Goal: Task Accomplishment & Management: Complete application form

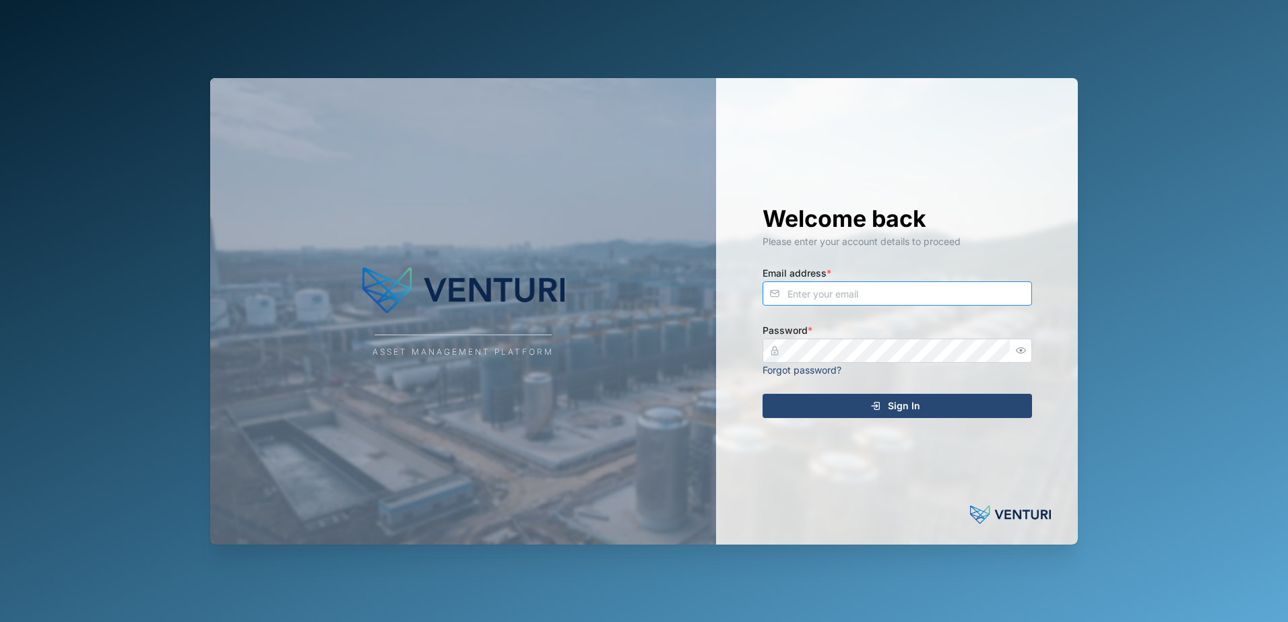
type input "[EMAIL_ADDRESS][DOMAIN_NAME]"
click at [820, 405] on div "Sign In" at bounding box center [895, 406] width 248 height 23
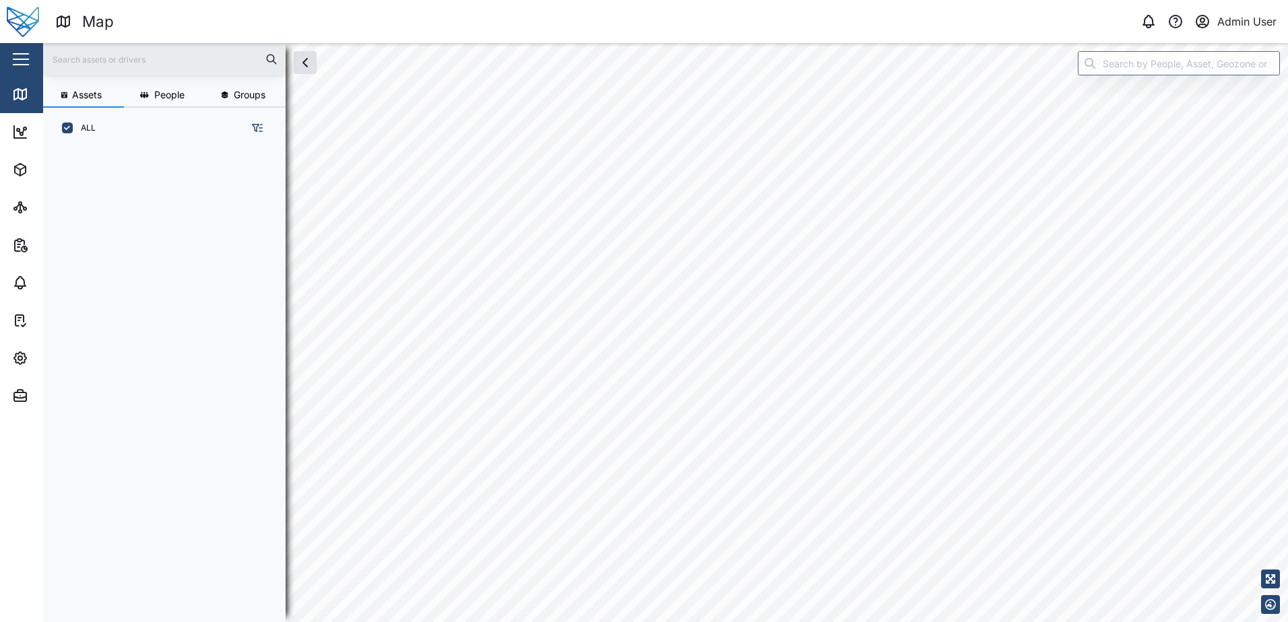
scroll to position [457, 211]
click at [26, 389] on icon "button" at bounding box center [20, 396] width 16 height 16
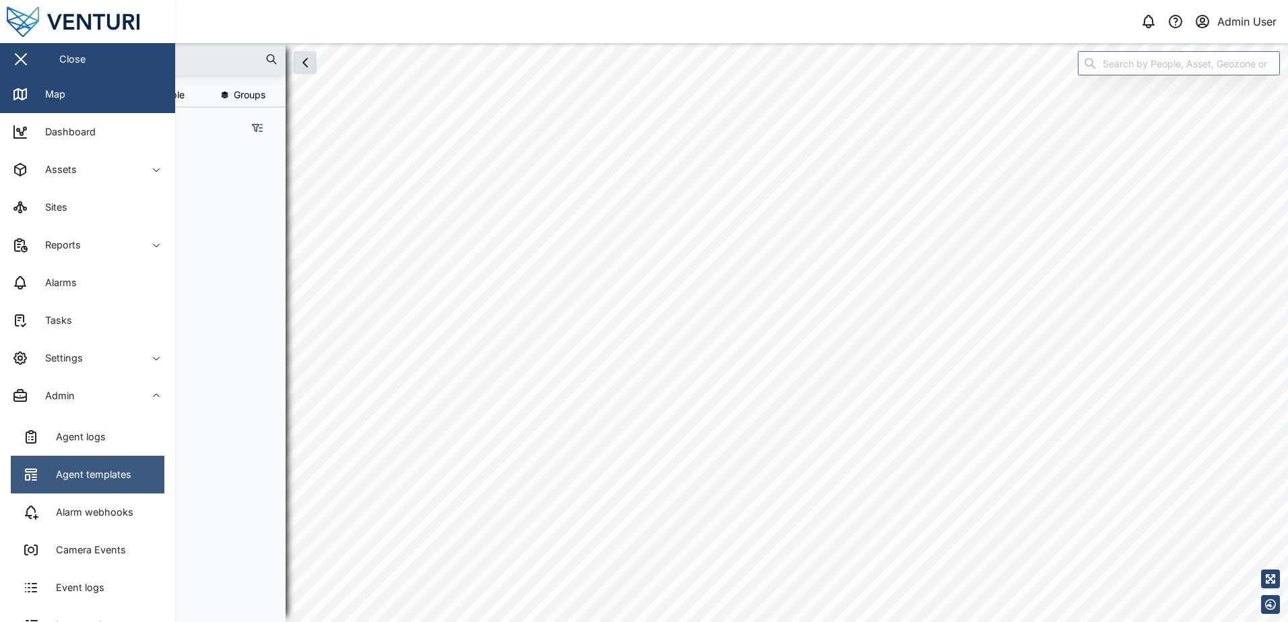
scroll to position [259, 0]
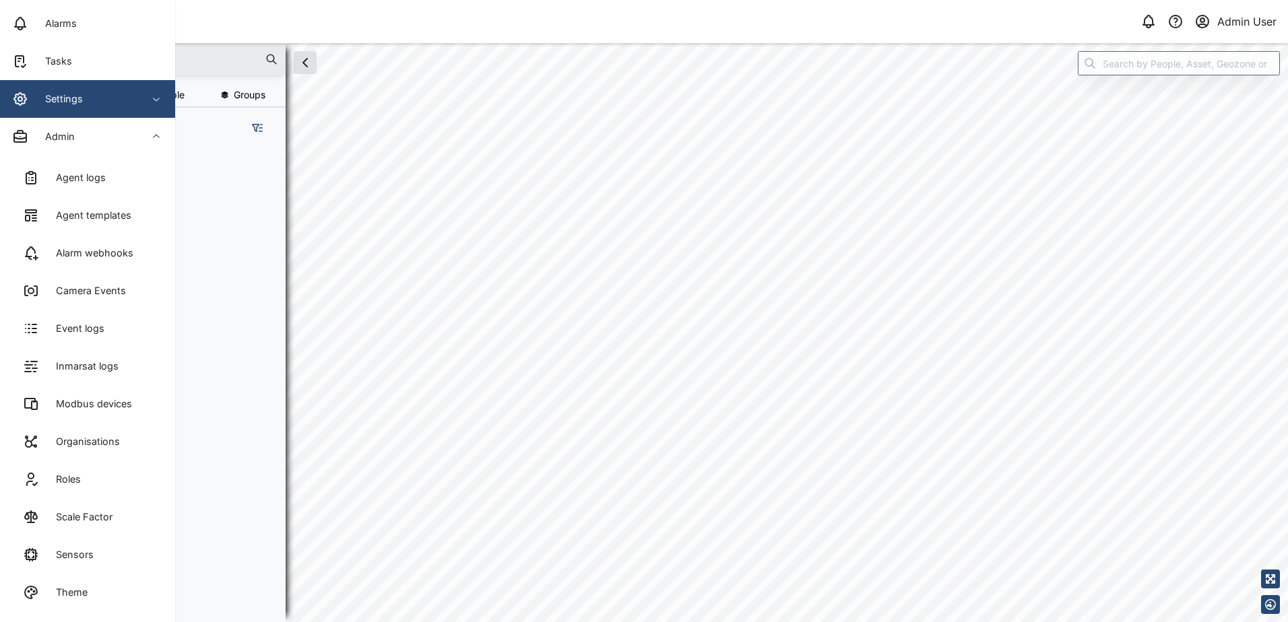
click at [64, 104] on div "Settings" at bounding box center [59, 99] width 48 height 15
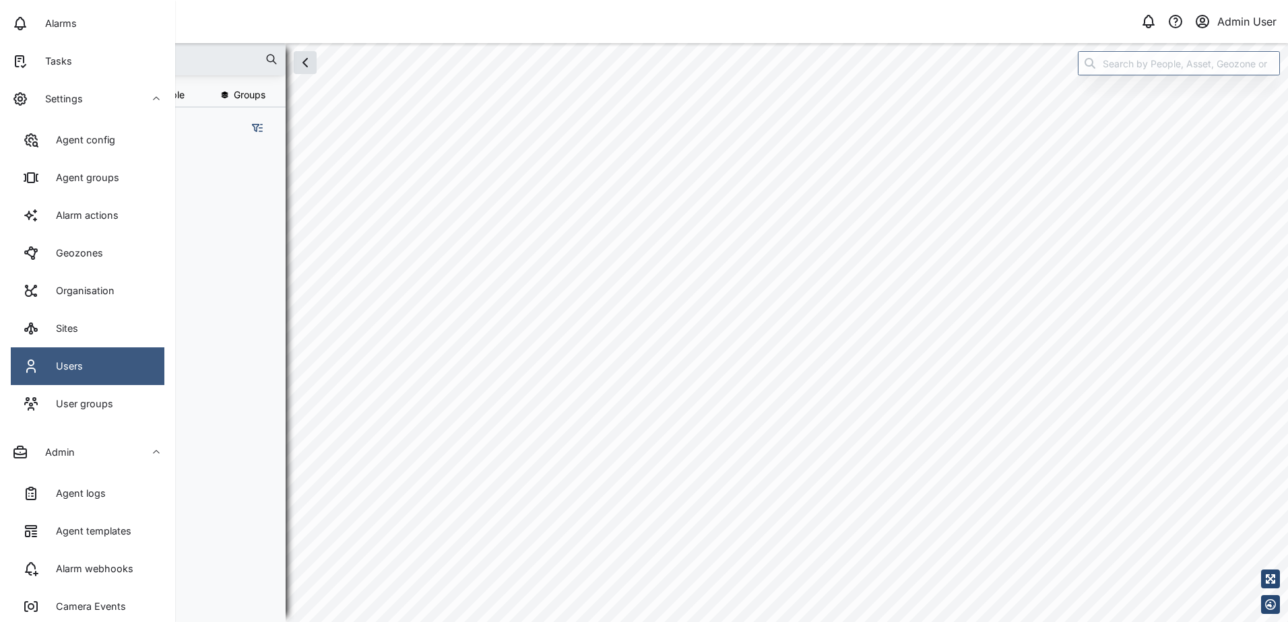
click at [86, 358] on link "Users" at bounding box center [88, 366] width 154 height 38
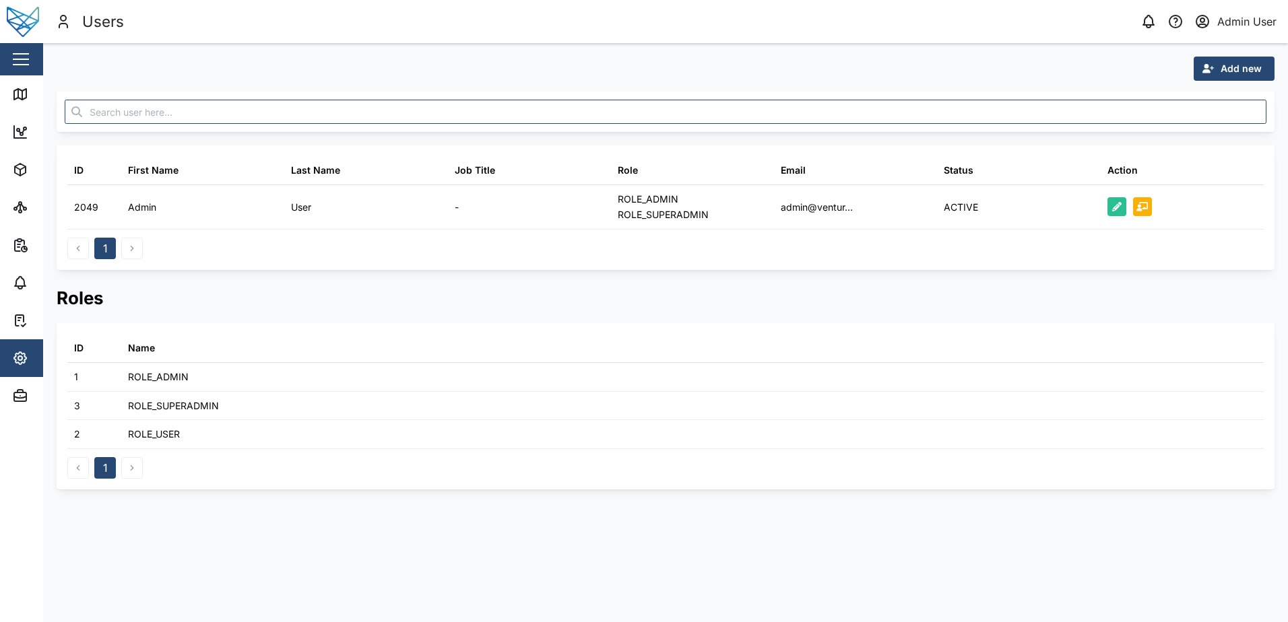
click at [1232, 67] on span "Add new" at bounding box center [1240, 68] width 41 height 23
click at [1220, 129] on div "Platform User" at bounding box center [1224, 128] width 78 height 11
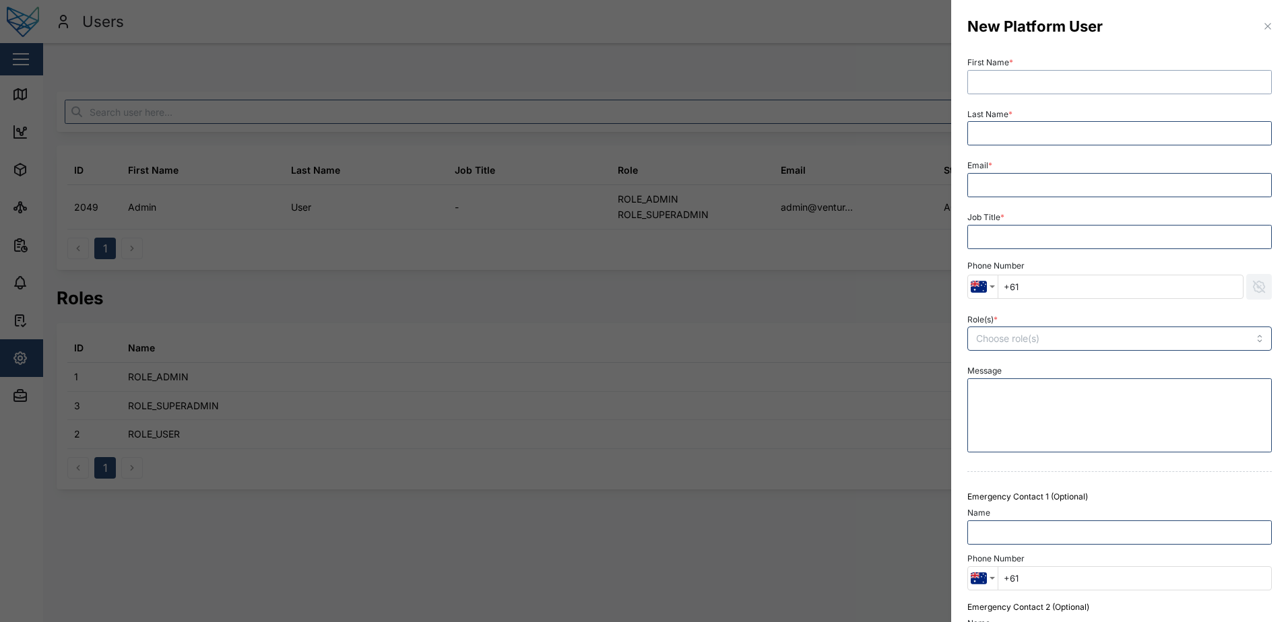
click at [1030, 79] on input "First Name *" at bounding box center [1119, 82] width 304 height 24
type input "Declan"
click at [1010, 135] on input "Last Name *" at bounding box center [1119, 133] width 304 height 24
type input "Delahuntu"
type input "[EMAIL_ADDRESS][PERSON_NAME][DOMAIN_NAME]"
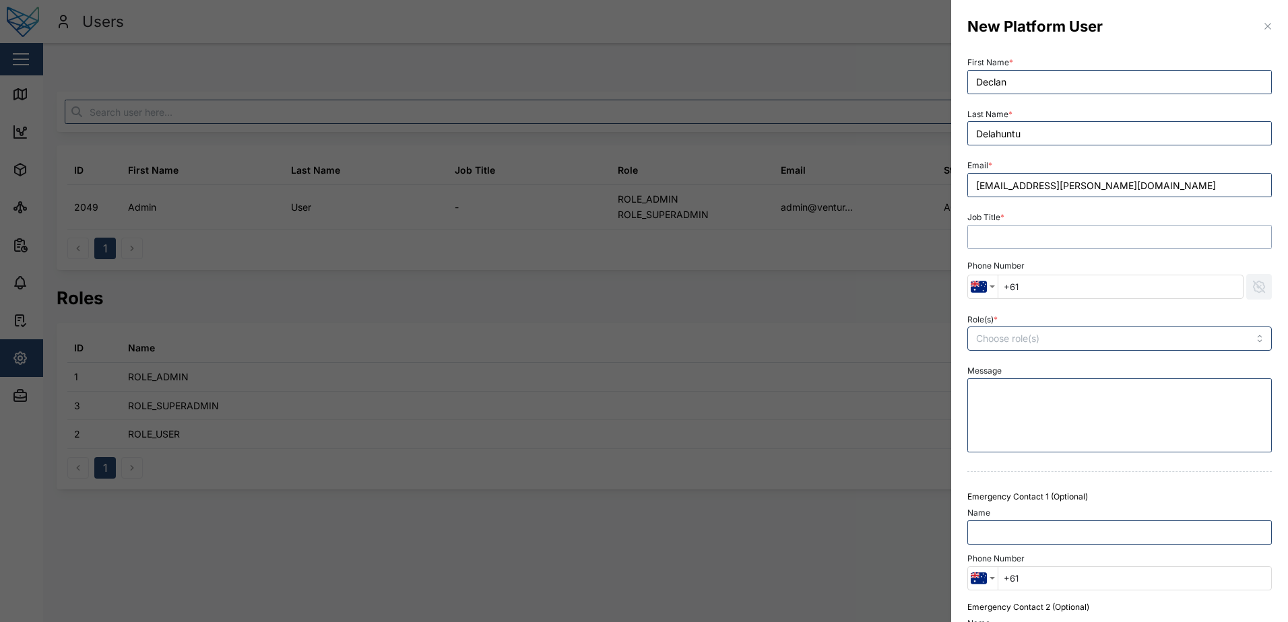
click at [1013, 238] on input "Job Title *" at bounding box center [1119, 237] width 304 height 24
type input "Admin"
click at [1173, 343] on input "Role(s) *" at bounding box center [1092, 338] width 232 height 11
click at [1075, 438] on textarea "Message" at bounding box center [1119, 415] width 304 height 74
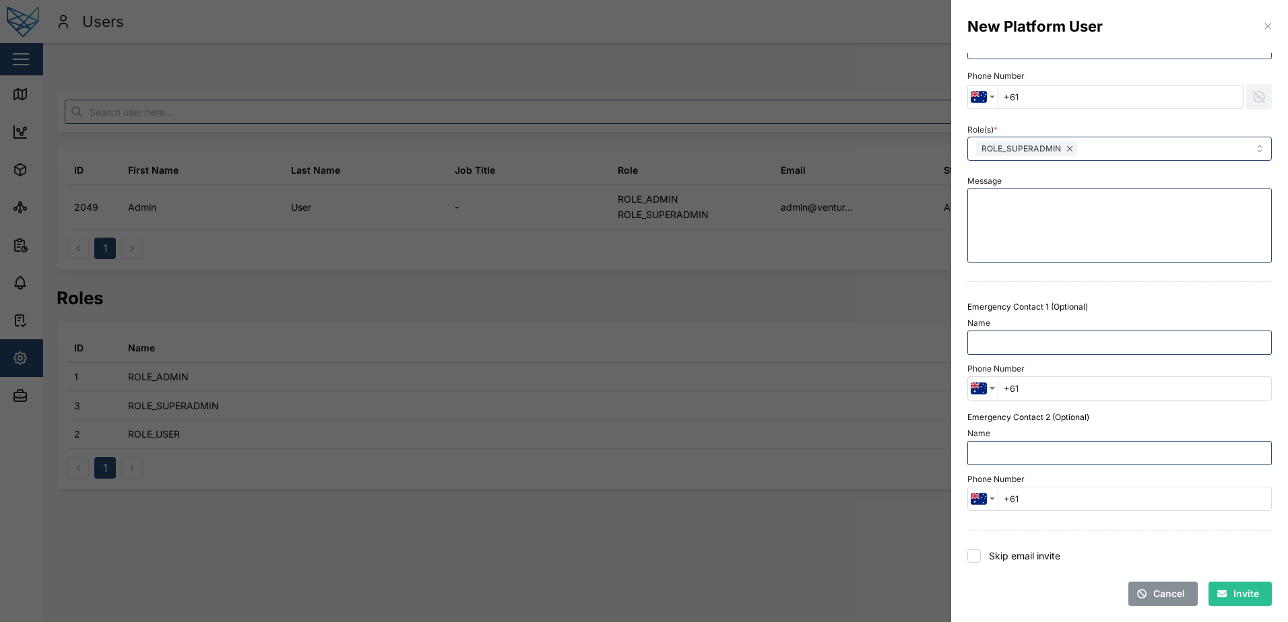
click at [1234, 606] on button "Invite" at bounding box center [1239, 594] width 63 height 24
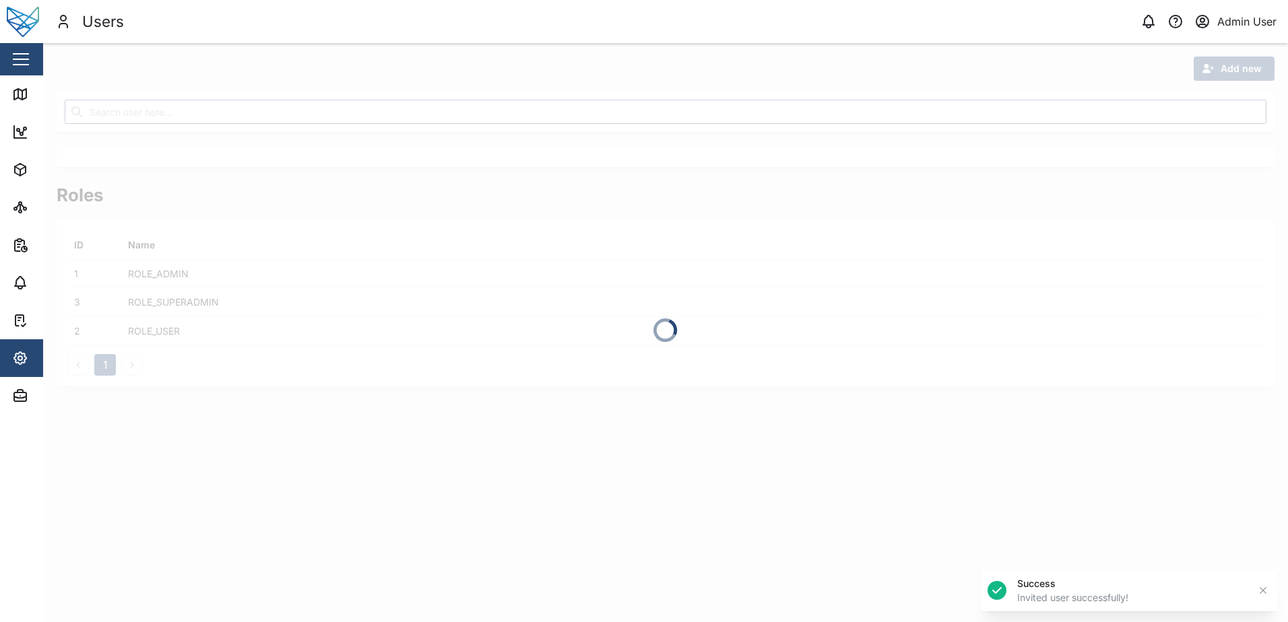
scroll to position [0, 0]
